Goal: Transaction & Acquisition: Book appointment/travel/reservation

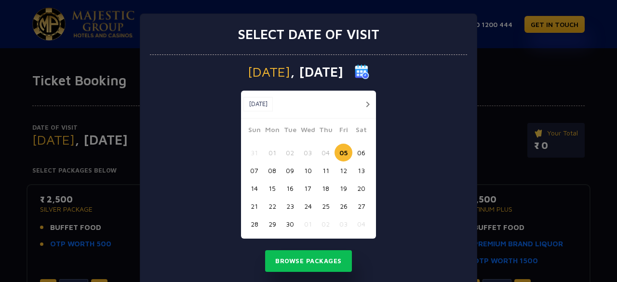
click at [362, 104] on button "button" at bounding box center [368, 104] width 12 height 12
click at [322, 188] on button "16" at bounding box center [326, 188] width 18 height 18
click at [269, 205] on button "20" at bounding box center [272, 206] width 18 height 18
click at [321, 185] on button "16" at bounding box center [326, 188] width 18 height 18
click at [341, 186] on button "17" at bounding box center [344, 188] width 18 height 18
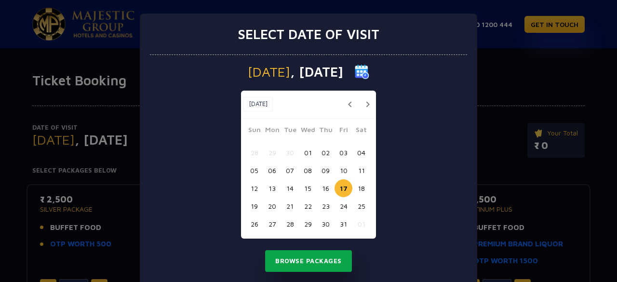
click at [312, 257] on button "Browse Packages" at bounding box center [308, 261] width 87 height 22
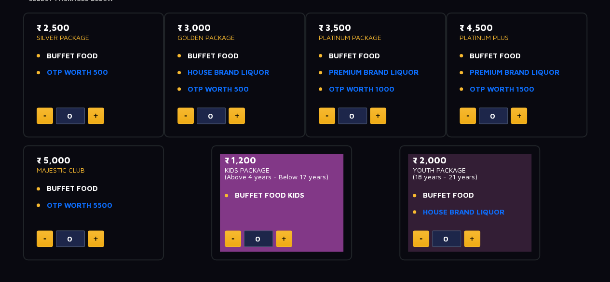
scroll to position [190, 0]
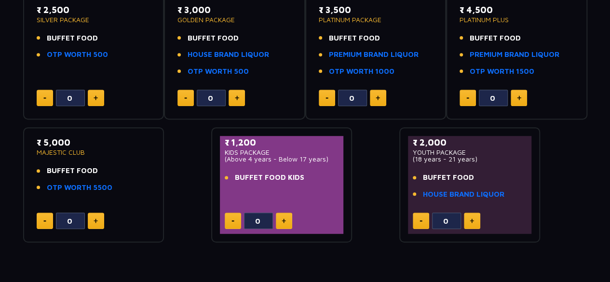
drag, startPoint x: 121, startPoint y: 184, endPoint x: 120, endPoint y: 173, distance: 11.7
click at [120, 173] on ul "BUFFET FOOD OTP WORTH 5500" at bounding box center [94, 178] width 114 height 27
click at [120, 173] on li "BUFFET FOOD" at bounding box center [94, 170] width 114 height 11
drag, startPoint x: 246, startPoint y: 159, endPoint x: 257, endPoint y: 161, distance: 10.3
click at [257, 161] on p "(Above 4 years - Below 17 years)" at bounding box center [282, 159] width 114 height 7
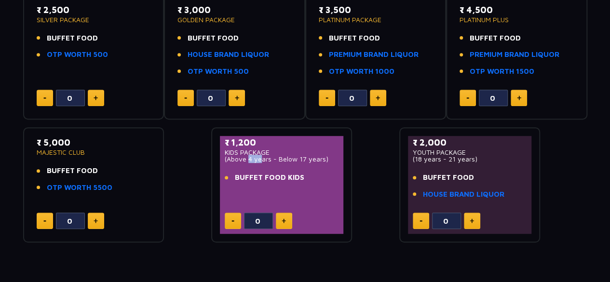
click at [257, 161] on p "(Above 4 years - Below 17 years)" at bounding box center [282, 159] width 114 height 7
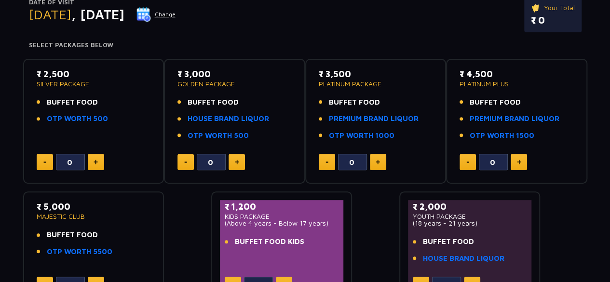
scroll to position [126, 0]
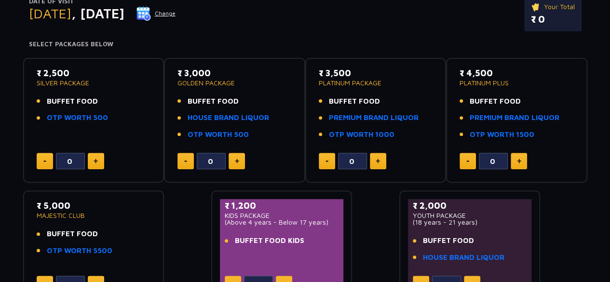
click at [92, 156] on button at bounding box center [96, 161] width 16 height 16
click at [96, 158] on button at bounding box center [96, 161] width 16 height 16
type input "2"
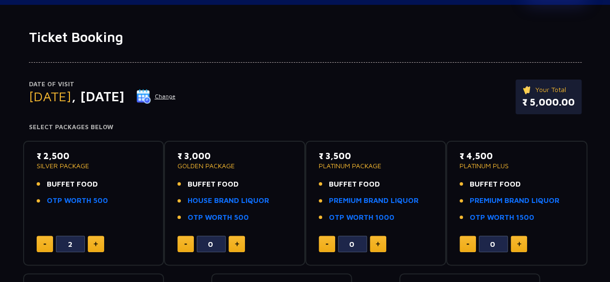
scroll to position [44, 0]
click at [54, 153] on p "₹ 2,500" at bounding box center [94, 155] width 114 height 13
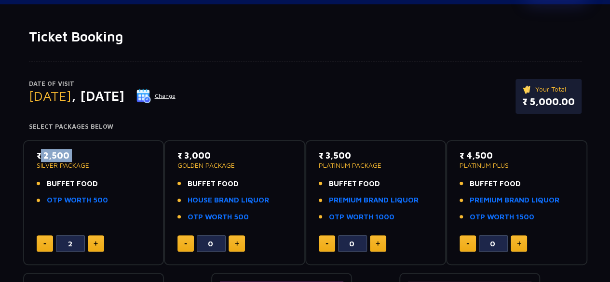
click at [54, 153] on p "₹ 2,500" at bounding box center [94, 155] width 114 height 13
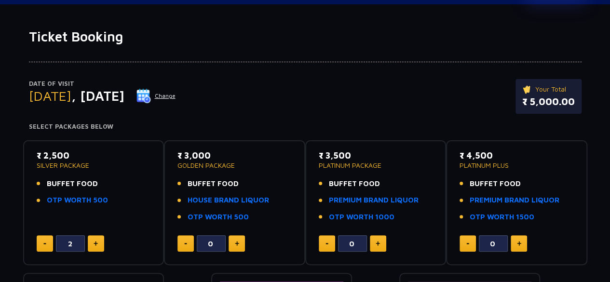
click at [284, 84] on div "Date of Visit [DATE] Change Your Total ₹ 5,000.00" at bounding box center [305, 101] width 553 height 44
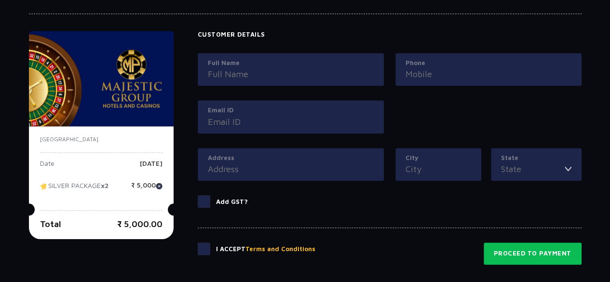
scroll to position [414, 0]
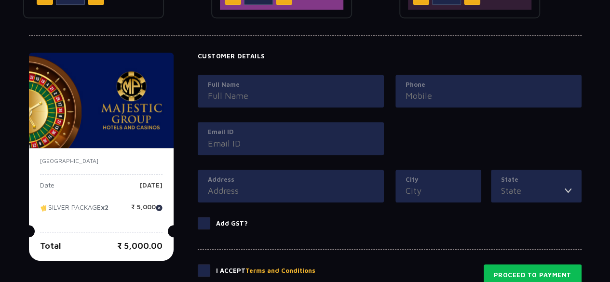
click at [146, 133] on img at bounding box center [101, 100] width 145 height 95
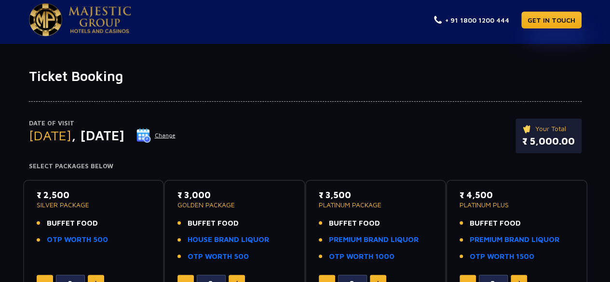
scroll to position [0, 0]
